Goal: Navigation & Orientation: Understand site structure

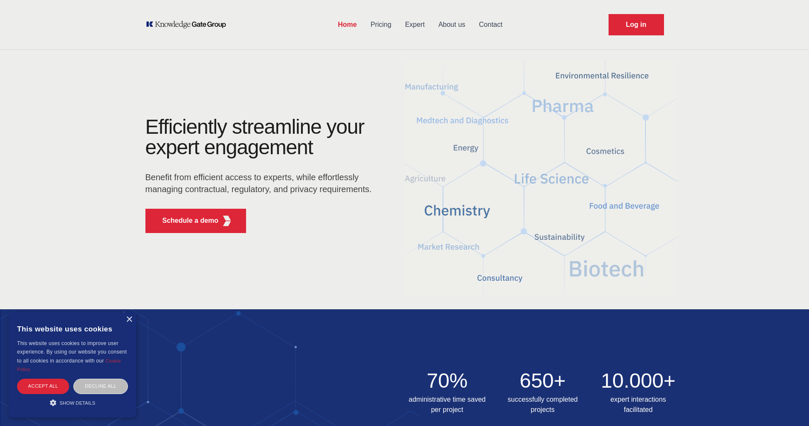
click at [420, 24] on link "Expert" at bounding box center [414, 25] width 33 height 22
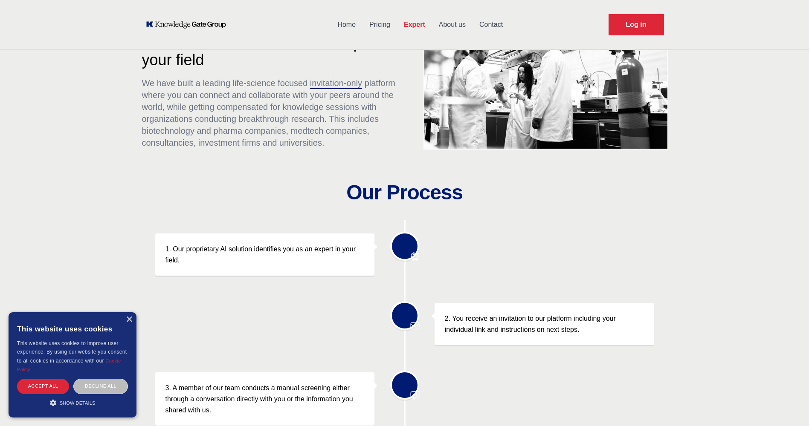
scroll to position [43, 0]
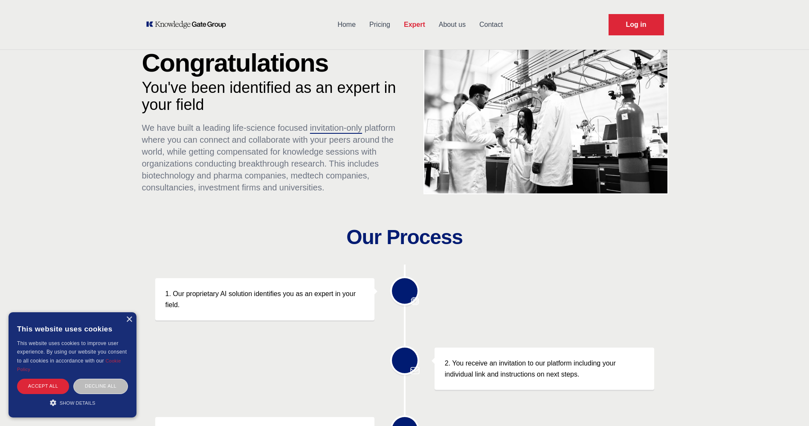
click at [460, 25] on link "About us" at bounding box center [452, 25] width 41 height 22
